Goal: Task Accomplishment & Management: Manage account settings

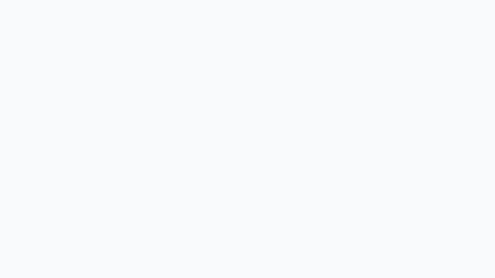
click at [486, 55] on html at bounding box center [247, 139] width 495 height 278
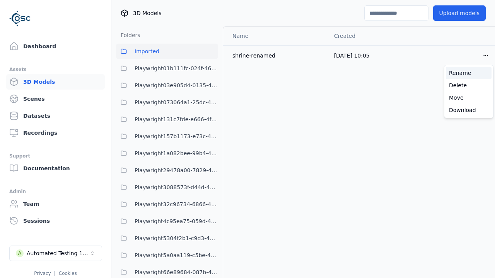
click at [469, 73] on div "Rename" at bounding box center [469, 73] width 46 height 12
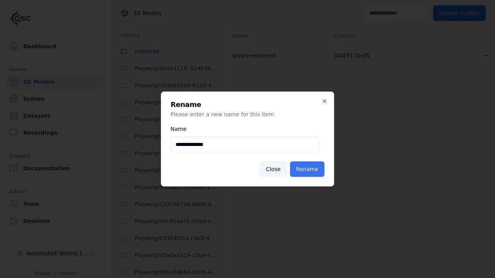
click at [309, 169] on button "Rename" at bounding box center [307, 169] width 34 height 15
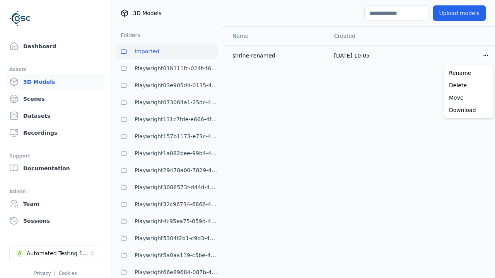
click at [486, 55] on html "Support Dashboard Assets 3D Models Scenes Datasets Recordings Support Documenta…" at bounding box center [247, 139] width 495 height 278
click at [469, 73] on div "Rename" at bounding box center [469, 73] width 46 height 12
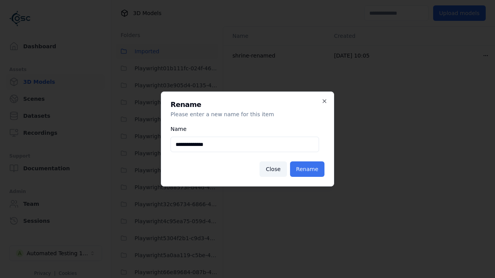
click at [309, 169] on button "Rename" at bounding box center [307, 169] width 34 height 15
